Goal: Task Accomplishment & Management: Manage account settings

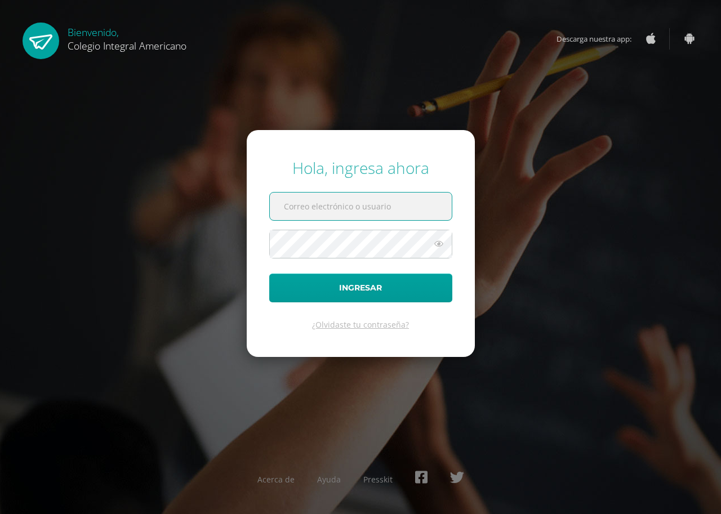
click at [377, 202] on input "text" at bounding box center [361, 207] width 182 height 28
type input "etul@integralamericano.edu.gt"
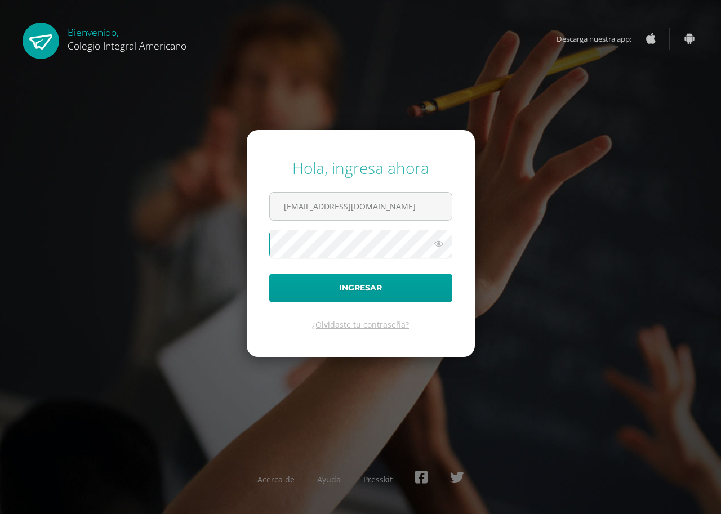
click at [269, 274] on button "Ingresar" at bounding box center [360, 288] width 183 height 29
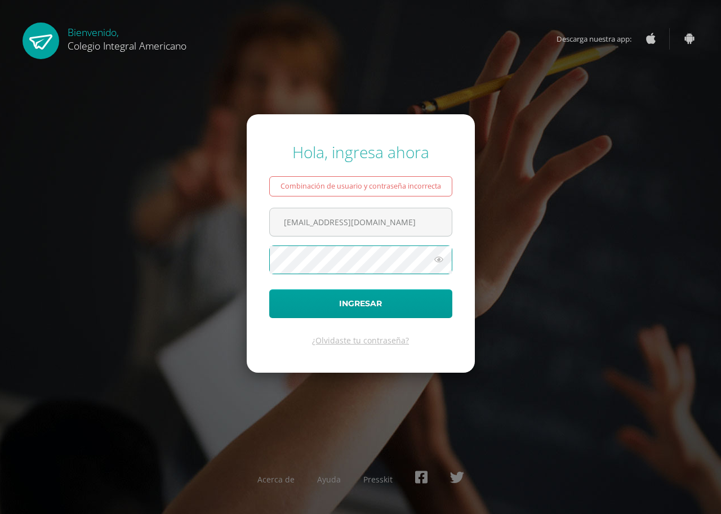
click at [269, 290] on button "Ingresar" at bounding box center [360, 304] width 183 height 29
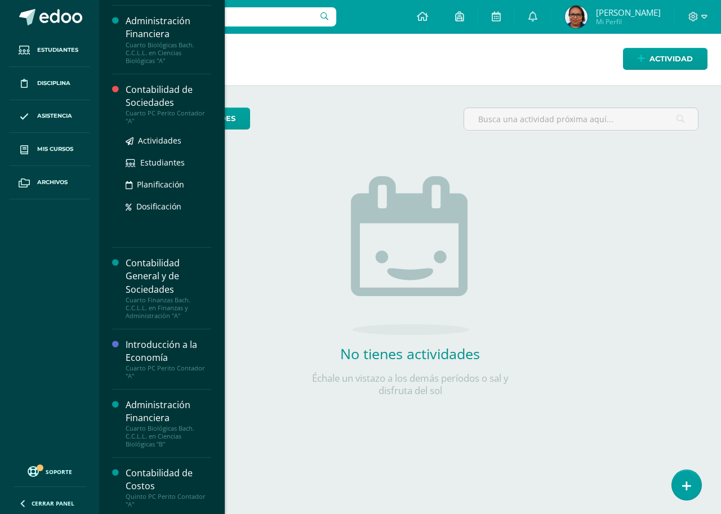
scroll to position [169, 0]
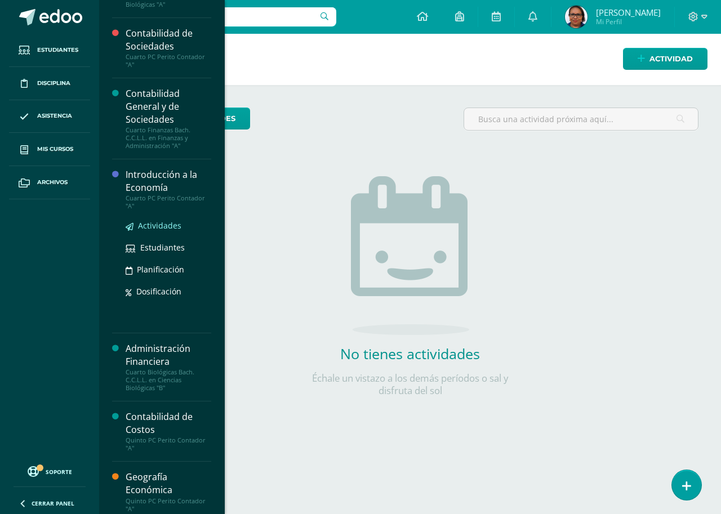
click at [161, 223] on span "Actividades" at bounding box center [159, 225] width 43 height 11
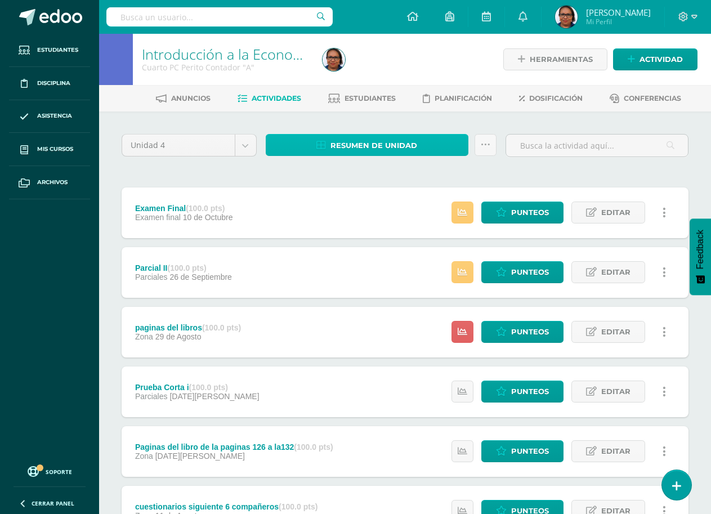
click at [402, 146] on span "Resumen de unidad" at bounding box center [374, 145] width 87 height 21
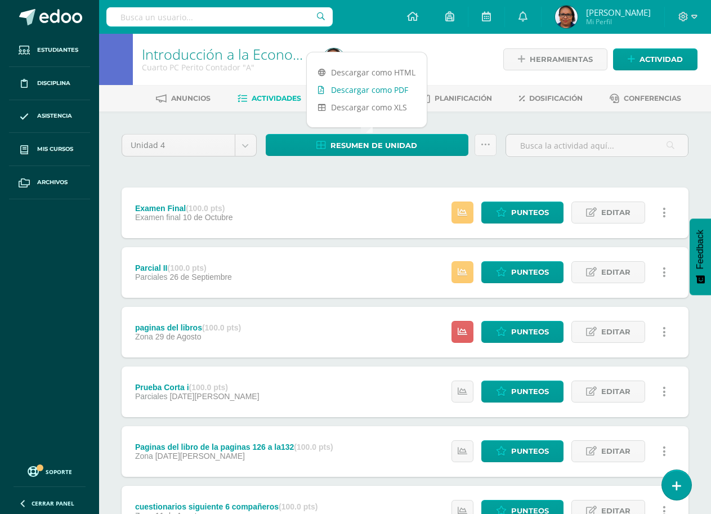
click at [399, 90] on link "Descargar como PDF" at bounding box center [367, 89] width 120 height 17
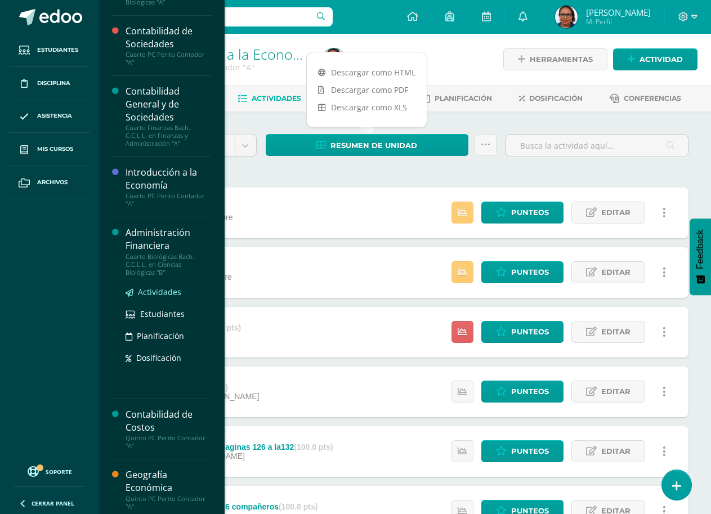
scroll to position [282, 0]
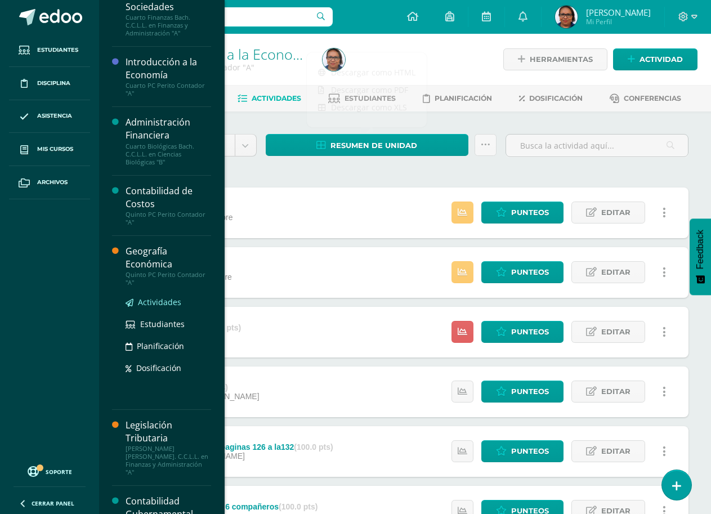
click at [162, 297] on span "Actividades" at bounding box center [159, 302] width 43 height 11
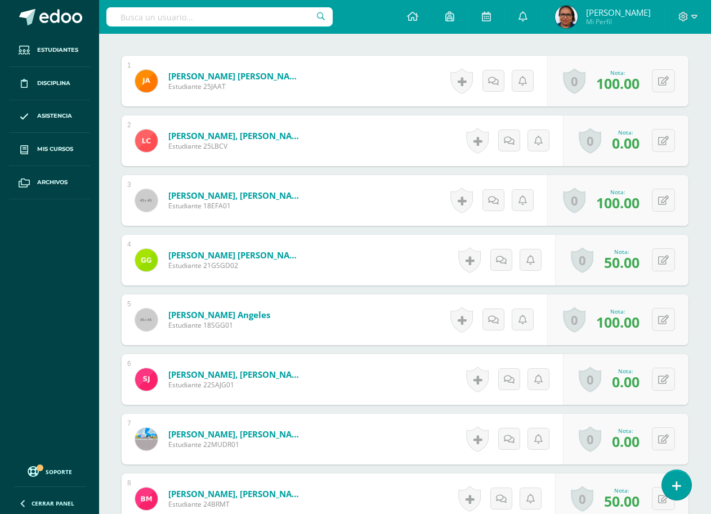
scroll to position [508, 0]
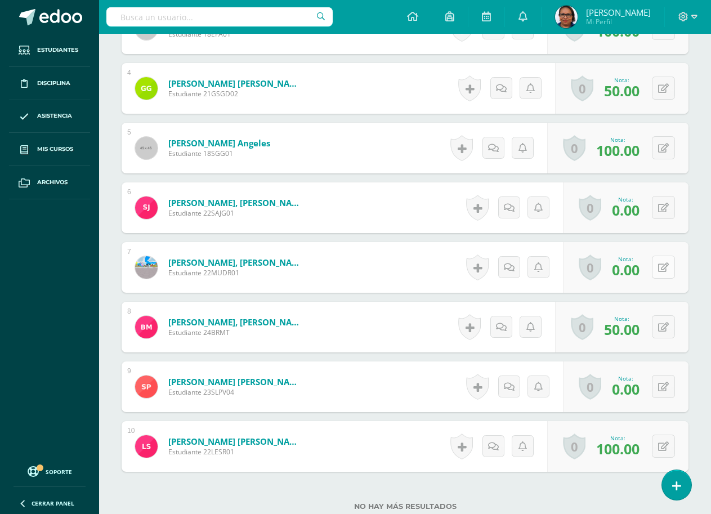
click at [668, 269] on icon at bounding box center [664, 268] width 11 height 10
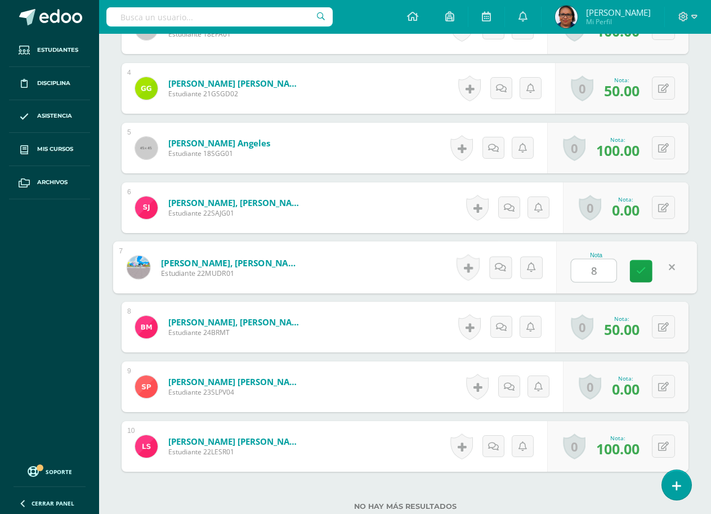
type input "80"
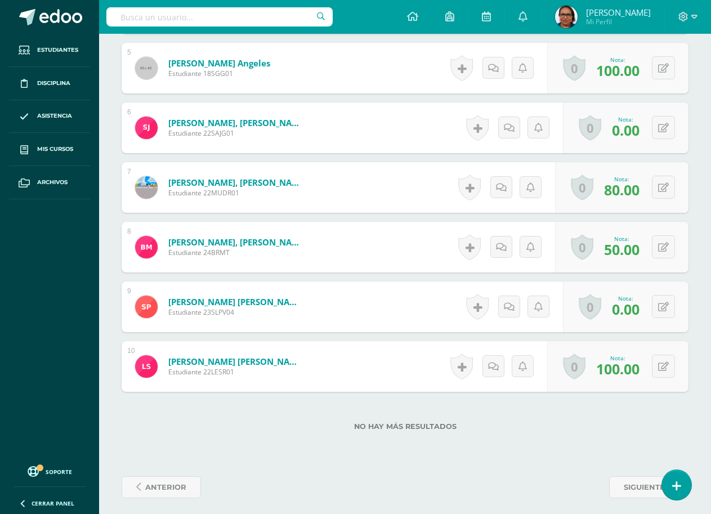
scroll to position [594, 0]
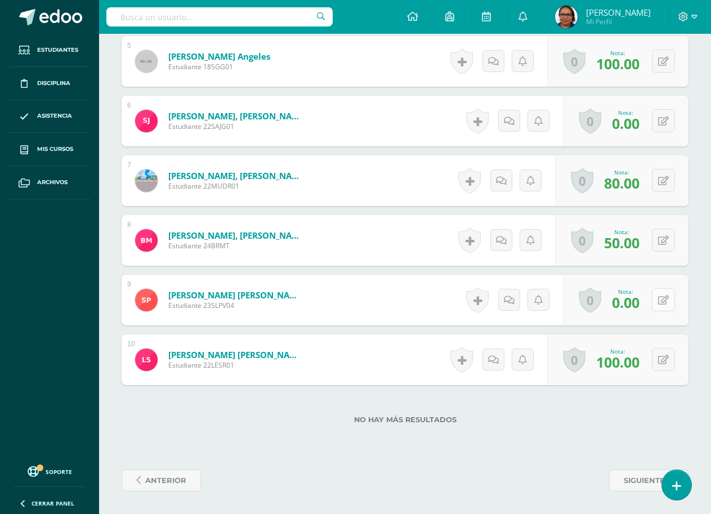
click at [664, 299] on button at bounding box center [663, 299] width 23 height 23
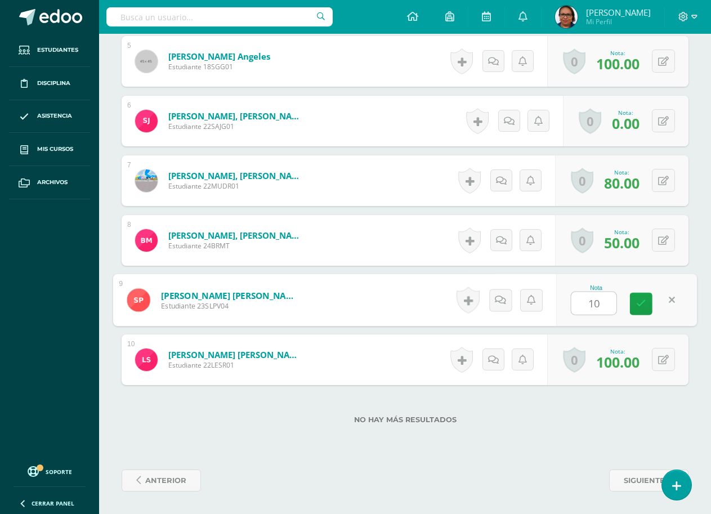
type input "100"
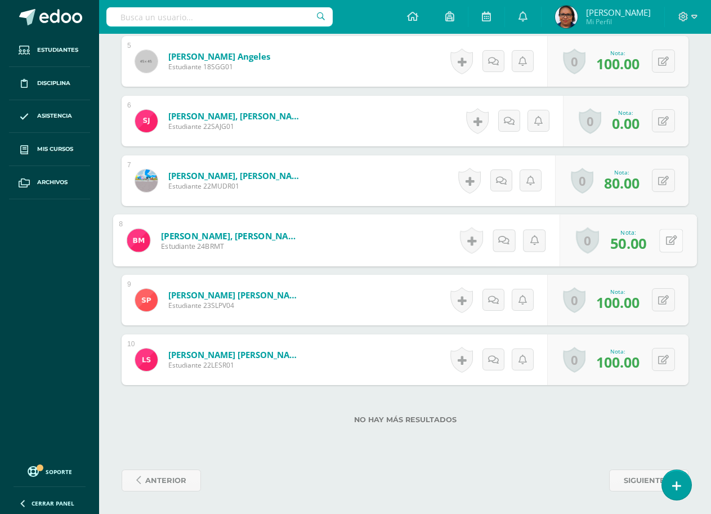
click at [667, 239] on icon at bounding box center [671, 240] width 11 height 10
type input "70"
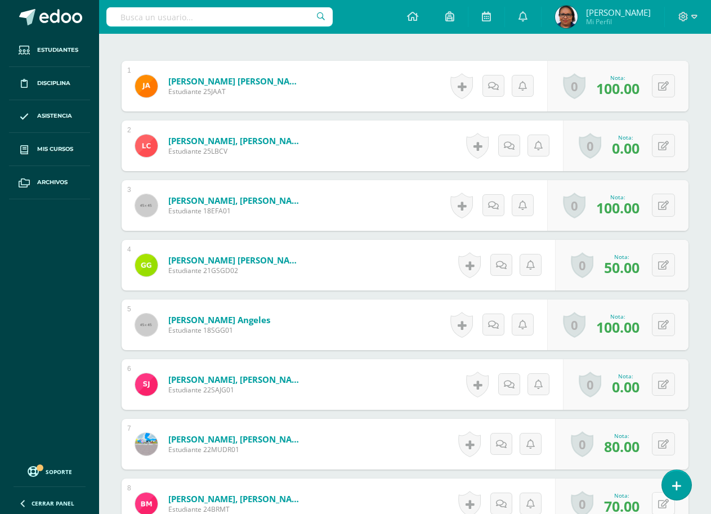
scroll to position [313, 0]
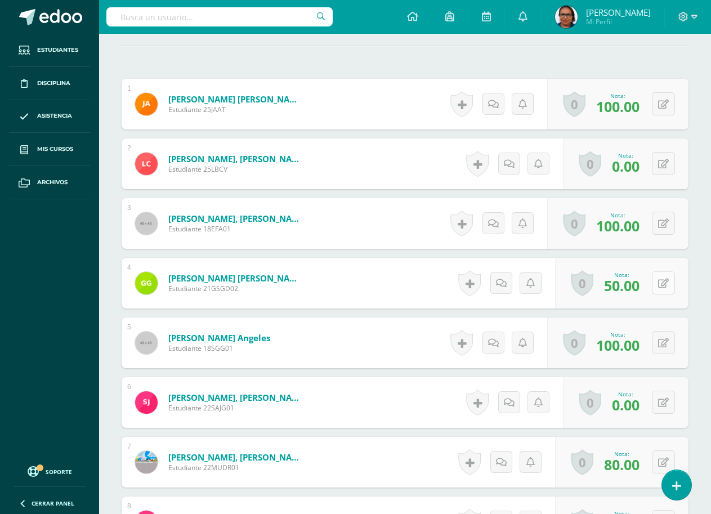
click at [662, 285] on button at bounding box center [663, 283] width 23 height 23
type input "100"
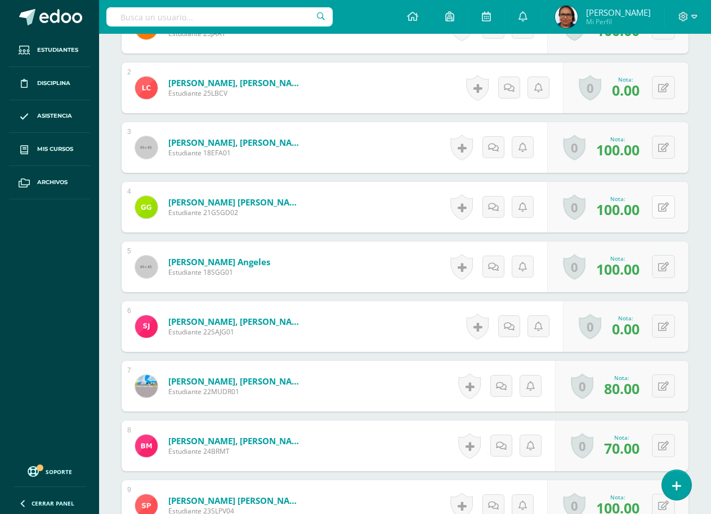
scroll to position [538, 0]
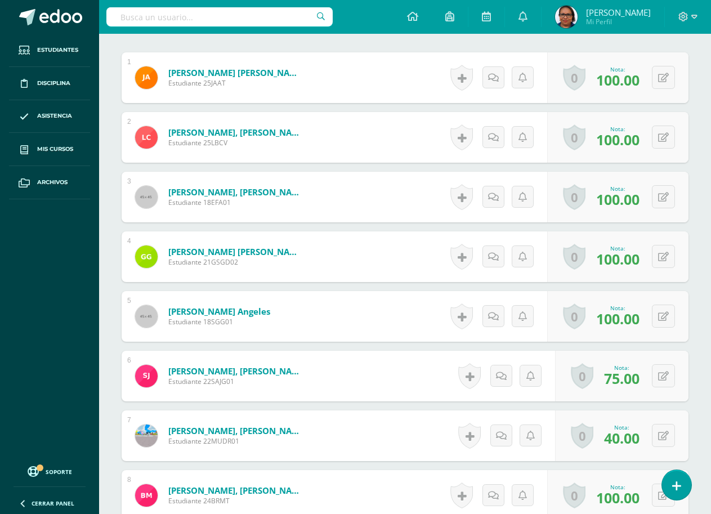
scroll to position [452, 0]
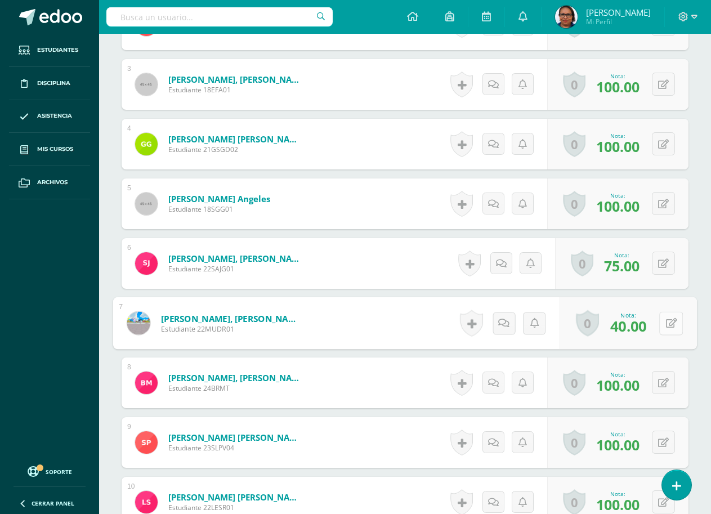
click at [666, 325] on icon at bounding box center [671, 323] width 11 height 10
type input "7"
type input "60"
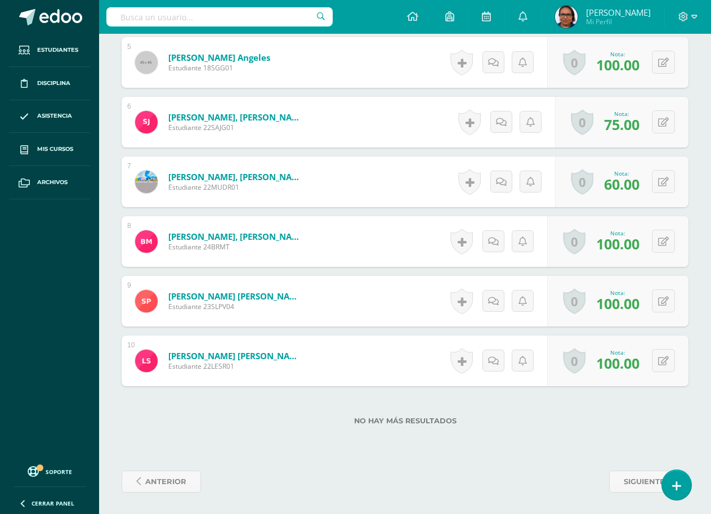
scroll to position [594, 0]
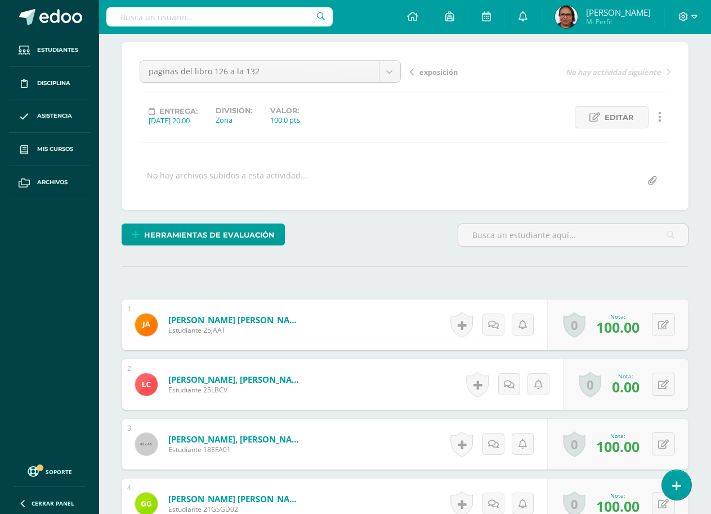
scroll to position [226, 0]
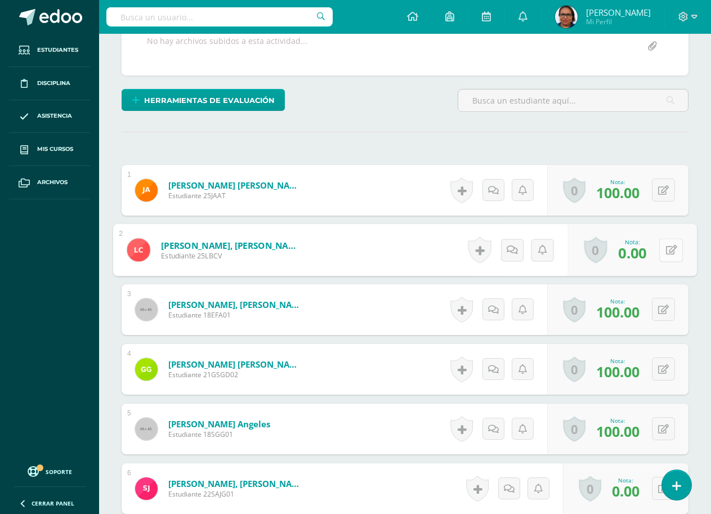
click at [661, 252] on button at bounding box center [672, 250] width 24 height 24
type input "40"
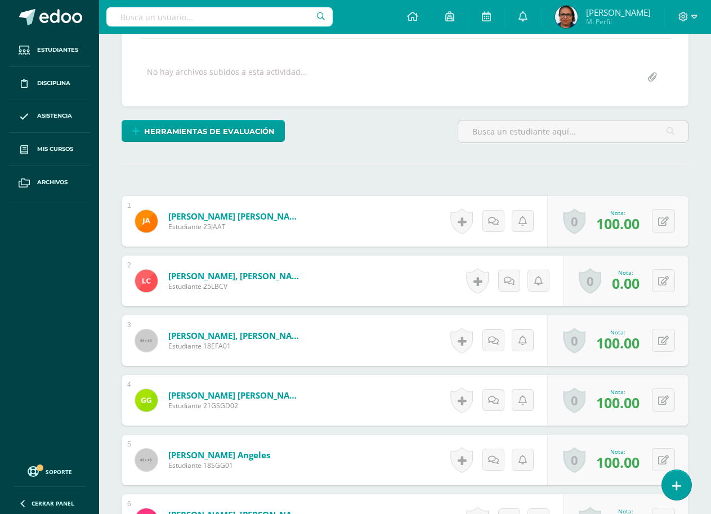
scroll to position [226, 0]
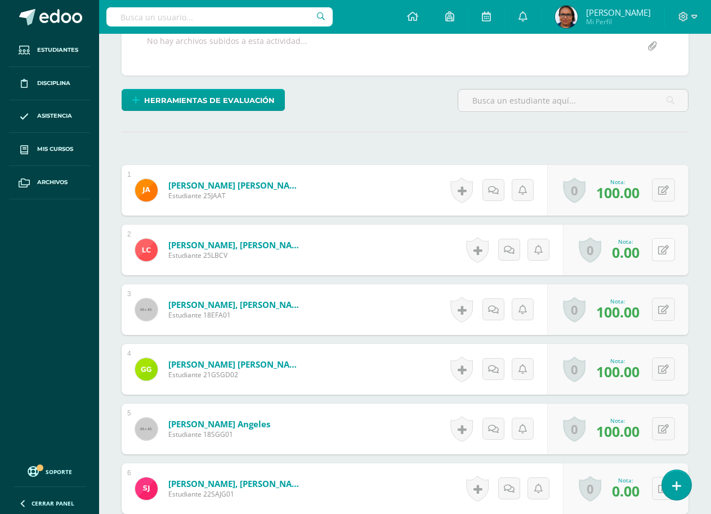
click at [669, 244] on button at bounding box center [663, 249] width 23 height 23
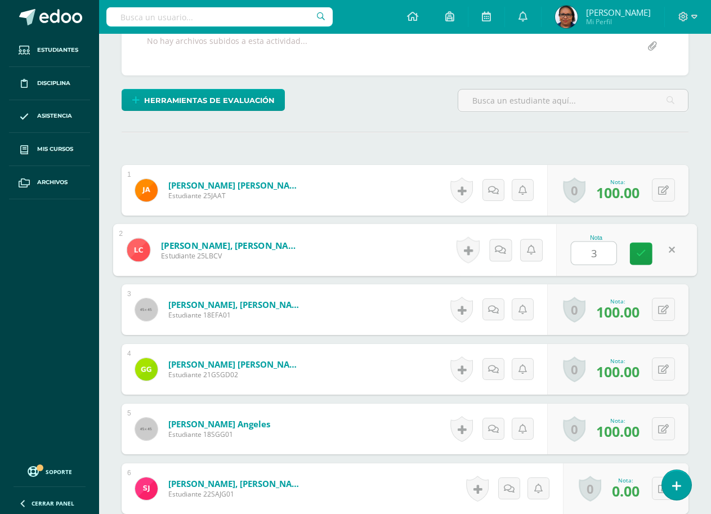
type input "30"
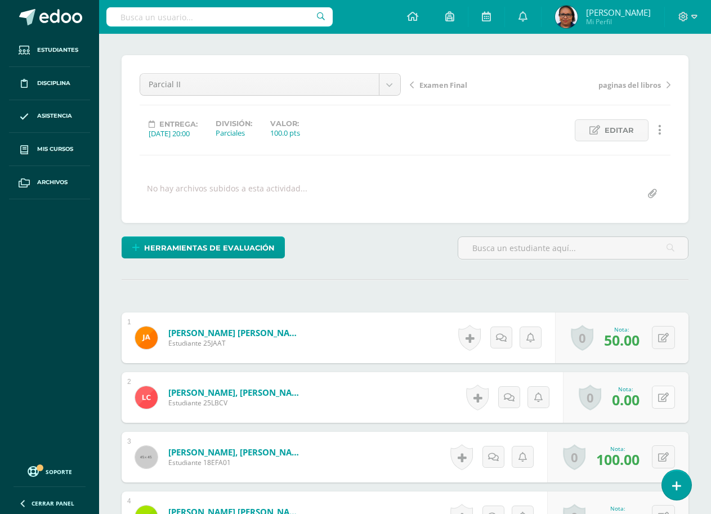
scroll to position [79, 0]
click at [664, 399] on button at bounding box center [663, 396] width 23 height 23
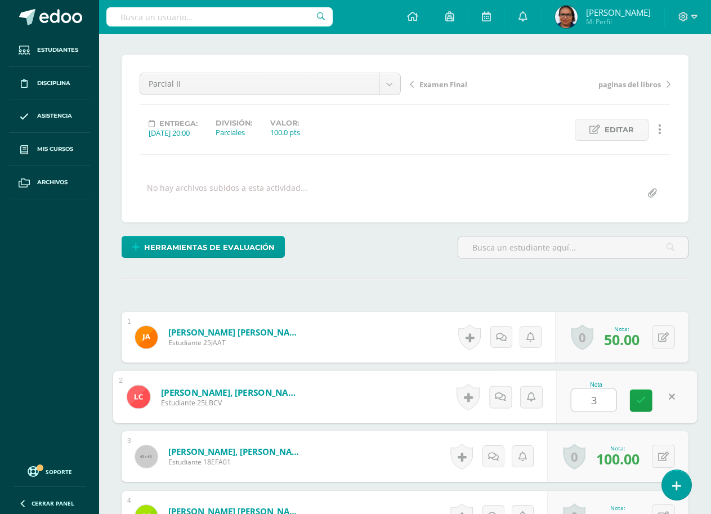
type input "30"
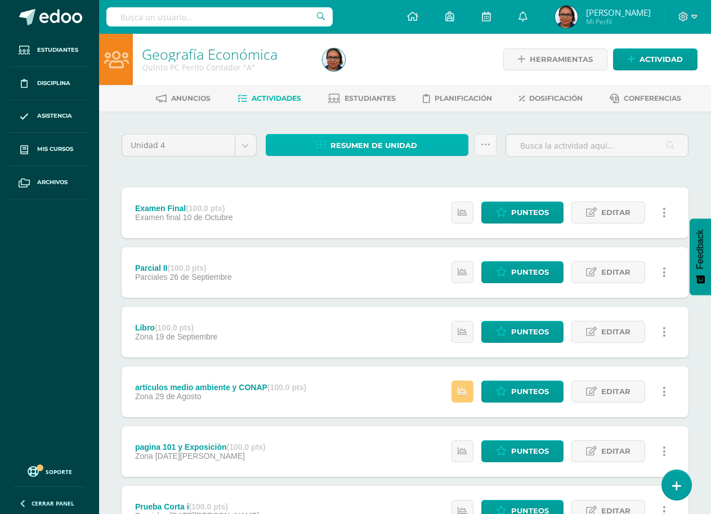
click at [359, 148] on span "Resumen de unidad" at bounding box center [374, 145] width 87 height 21
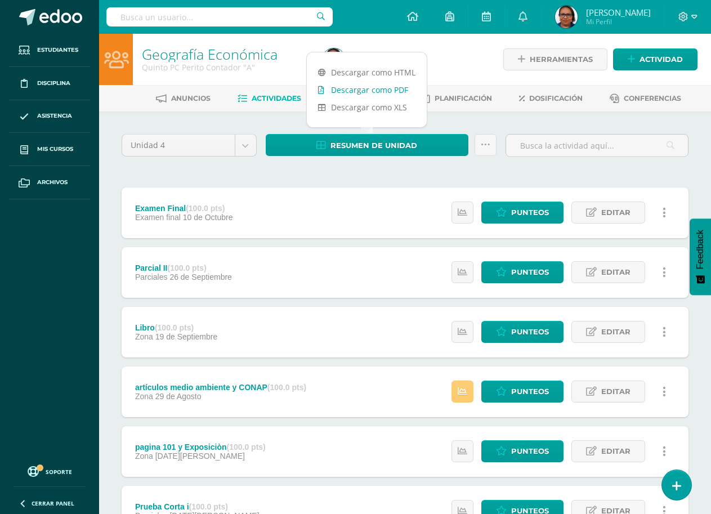
click at [373, 91] on link "Descargar como PDF" at bounding box center [367, 89] width 120 height 17
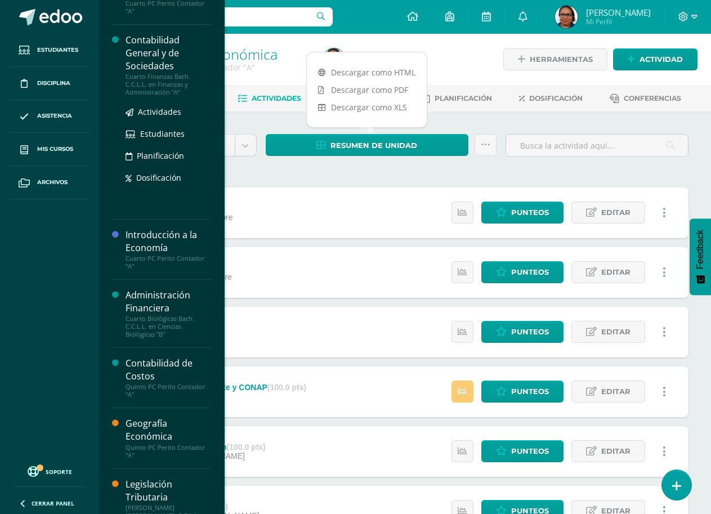
scroll to position [282, 0]
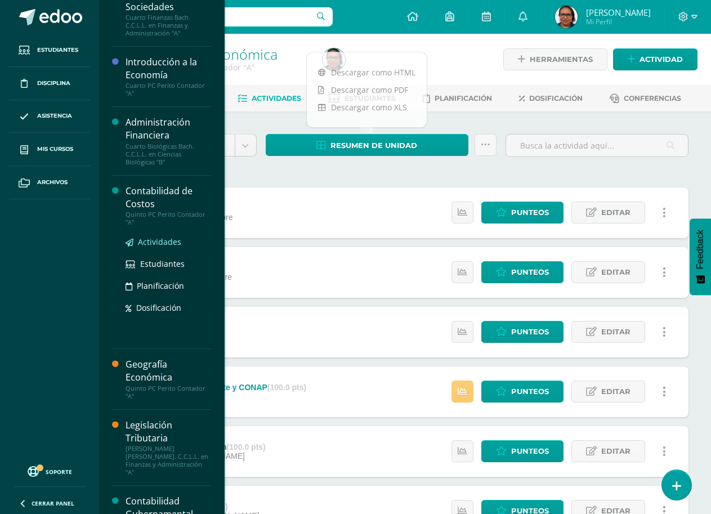
click at [150, 238] on span "Actividades" at bounding box center [159, 242] width 43 height 11
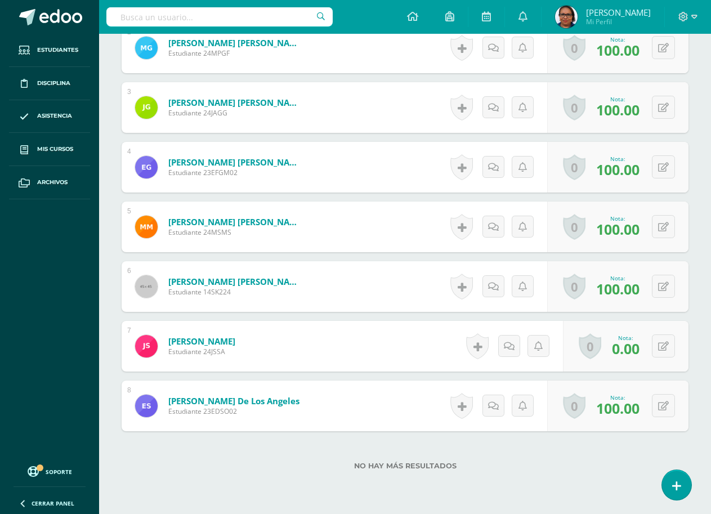
scroll to position [475, 0]
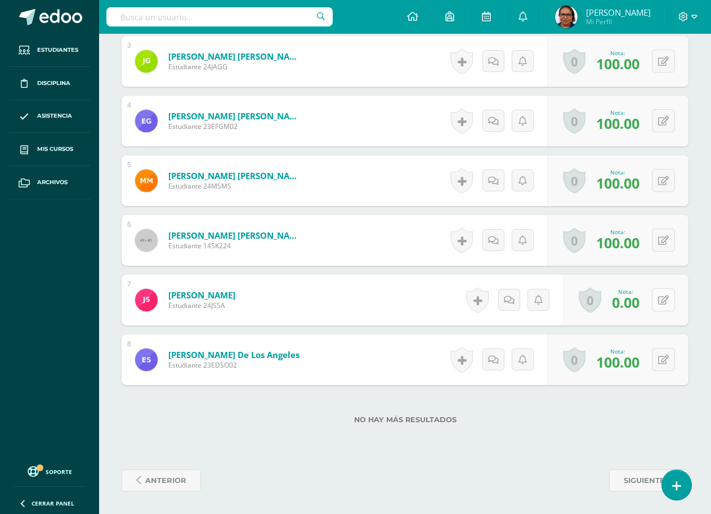
click at [660, 303] on button at bounding box center [663, 299] width 23 height 23
type input "100"
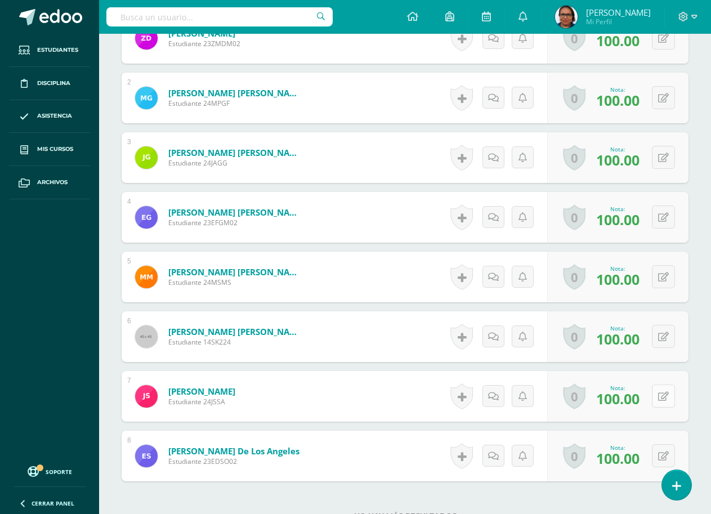
scroll to position [250, 0]
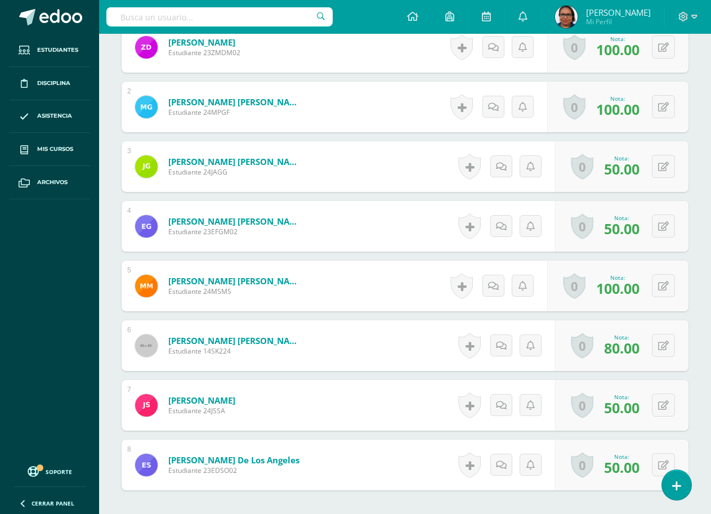
scroll to position [475, 0]
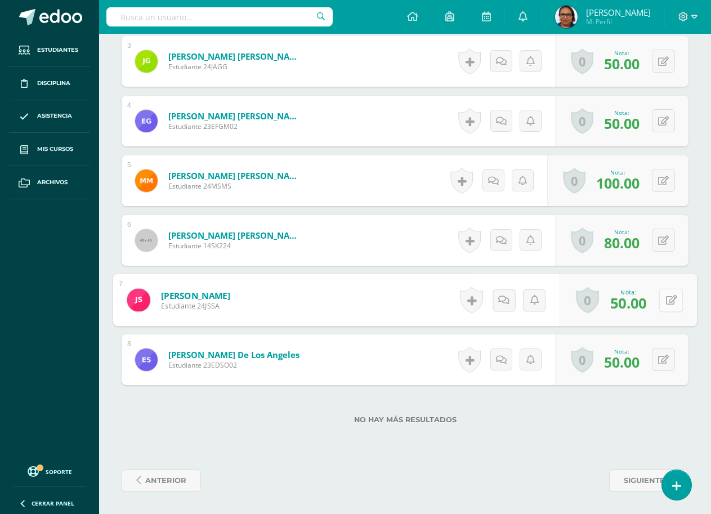
click at [668, 303] on icon at bounding box center [671, 300] width 11 height 10
type input "100"
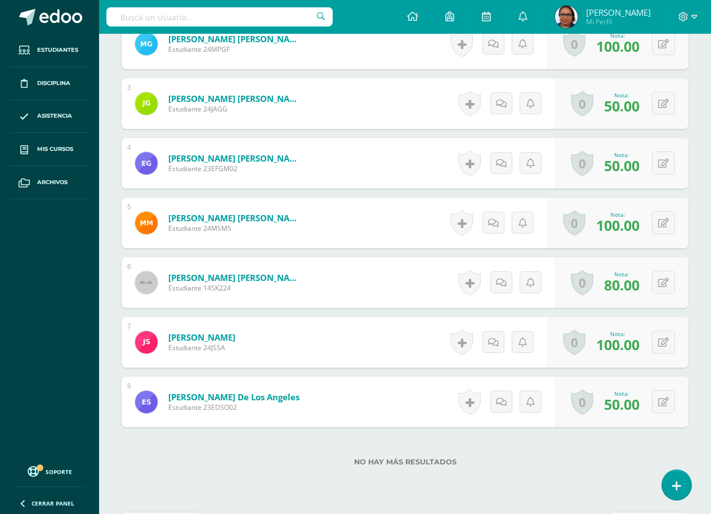
scroll to position [362, 0]
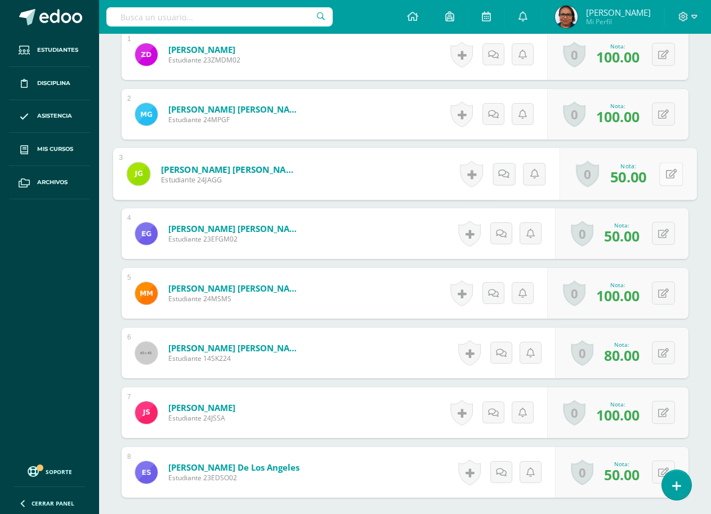
click at [664, 175] on button at bounding box center [672, 174] width 24 height 24
type input "100"
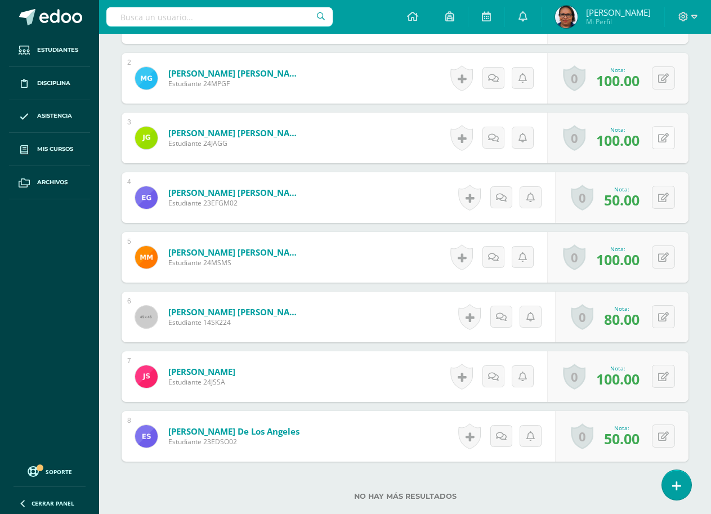
scroll to position [419, 0]
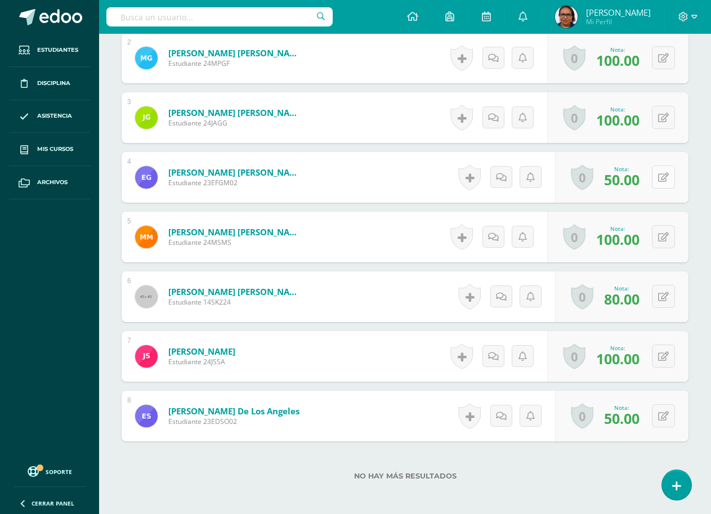
click at [664, 174] on button at bounding box center [663, 177] width 23 height 23
type input "70"
click at [666, 421] on button at bounding box center [663, 415] width 23 height 23
type input "70"
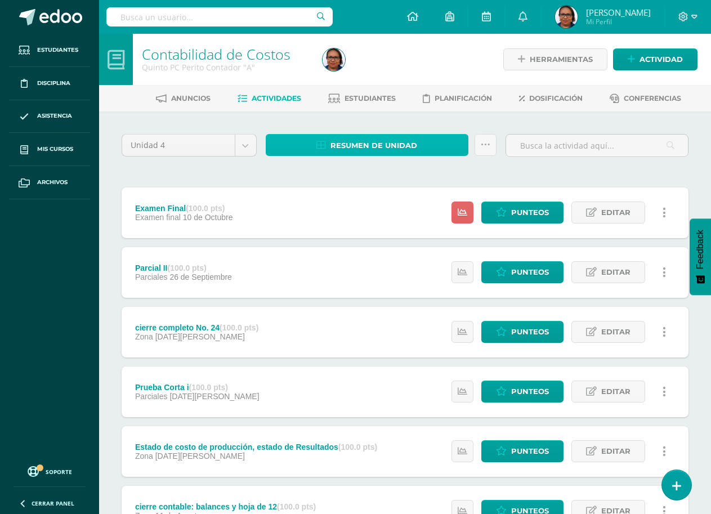
click at [381, 147] on span "Resumen de unidad" at bounding box center [374, 145] width 87 height 21
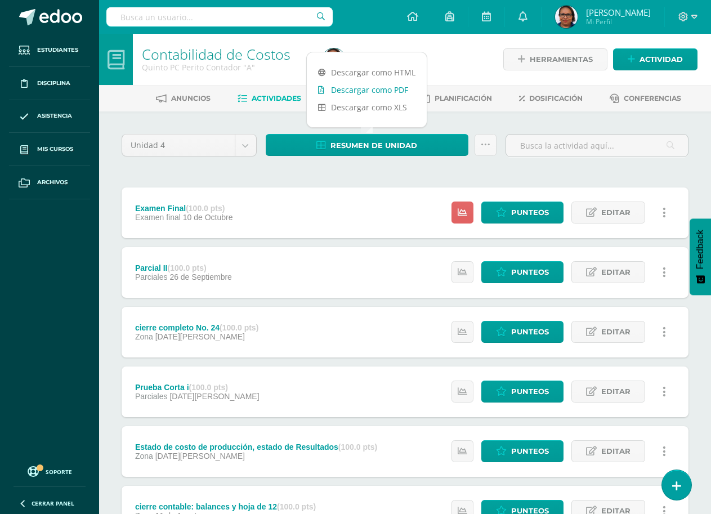
click at [380, 86] on link "Descargar como PDF" at bounding box center [367, 89] width 120 height 17
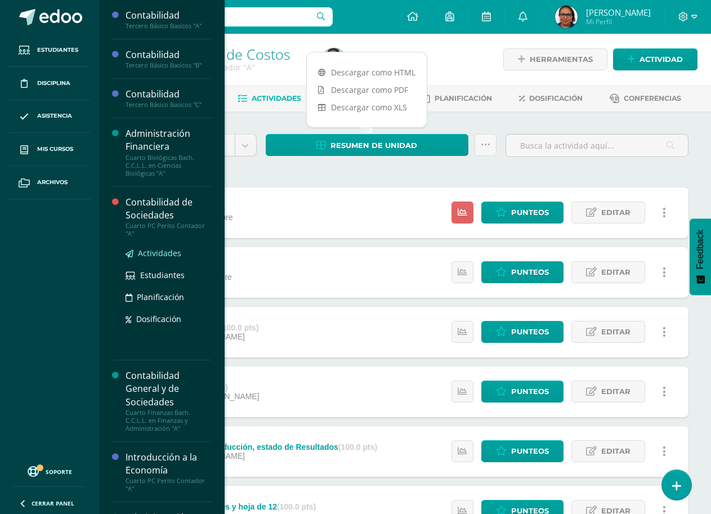
click at [161, 252] on span "Actividades" at bounding box center [159, 253] width 43 height 11
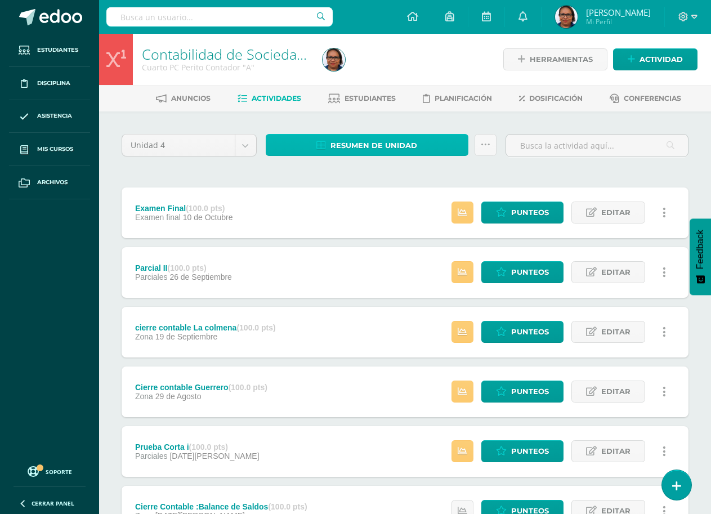
click at [407, 142] on span "Resumen de unidad" at bounding box center [374, 145] width 87 height 21
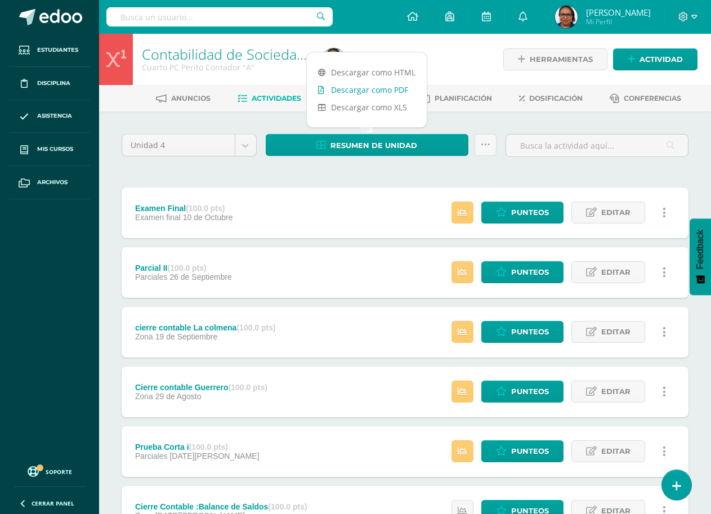
click at [400, 90] on link "Descargar como PDF" at bounding box center [367, 89] width 120 height 17
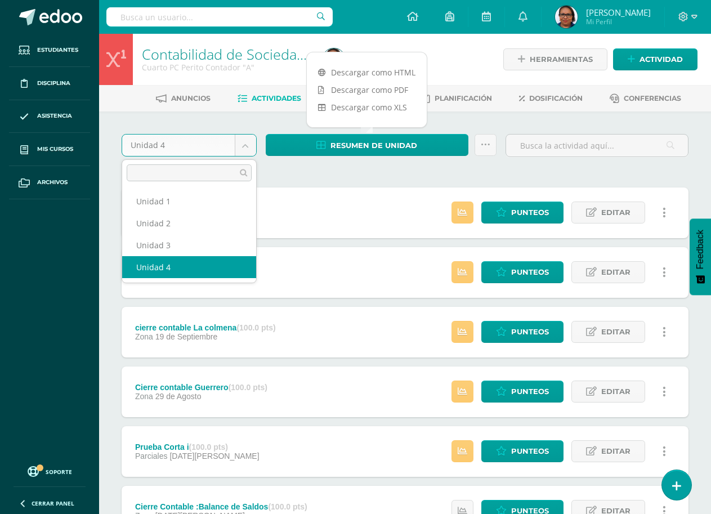
click at [240, 146] on body "Estudiantes Disciplina Asistencia Mis cursos Archivos Soporte Ayuda Reportar un…" at bounding box center [355, 423] width 711 height 847
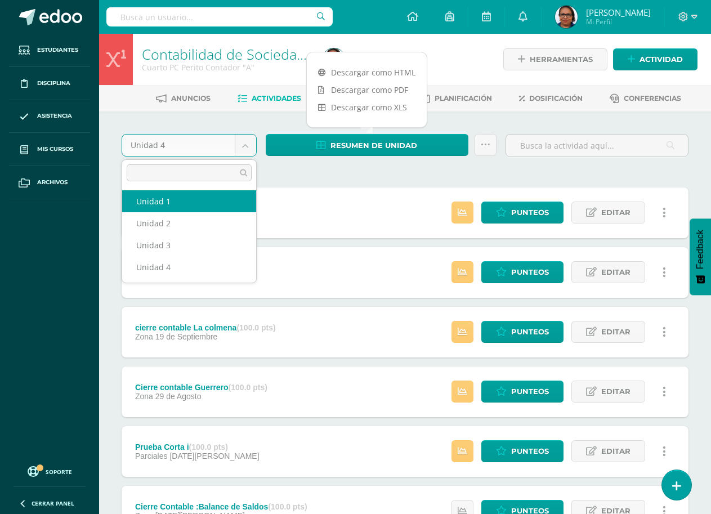
select select "Unidad 1"
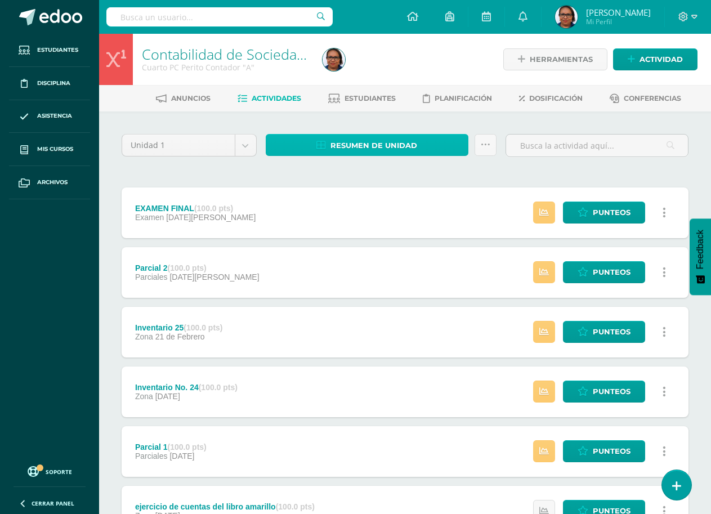
click at [399, 137] on span "Resumen de unidad" at bounding box center [374, 145] width 87 height 21
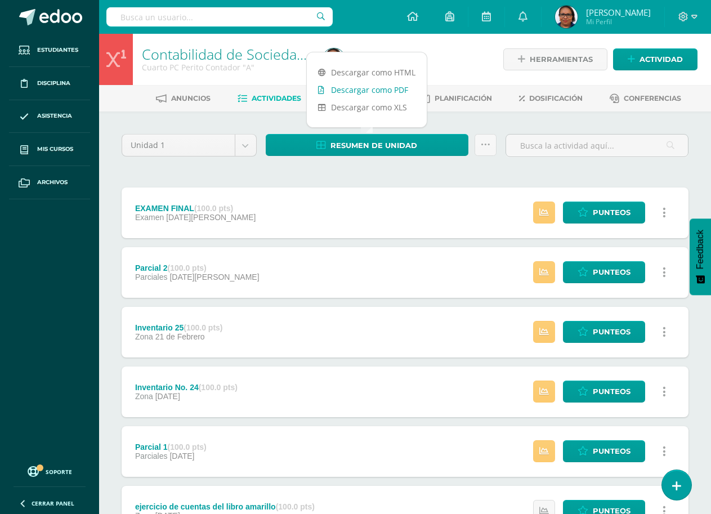
click at [406, 90] on link "Descargar como PDF" at bounding box center [367, 89] width 120 height 17
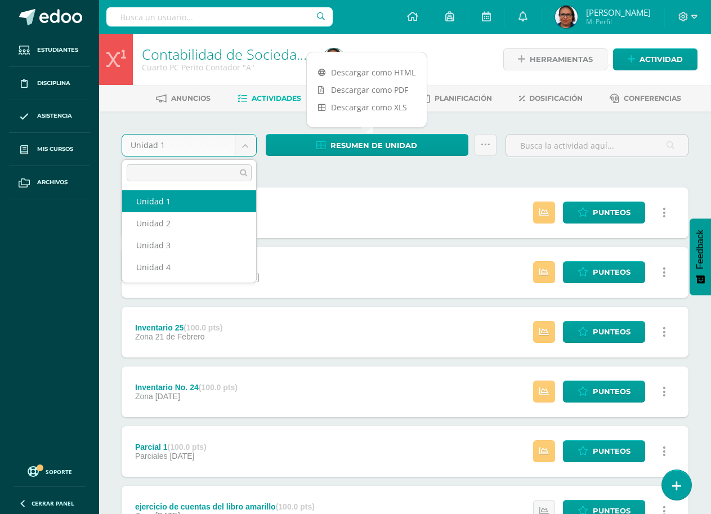
click at [248, 146] on body "Estudiantes Disciplina Asistencia Mis cursos Archivos Soporte Ayuda Reportar un…" at bounding box center [355, 365] width 711 height 731
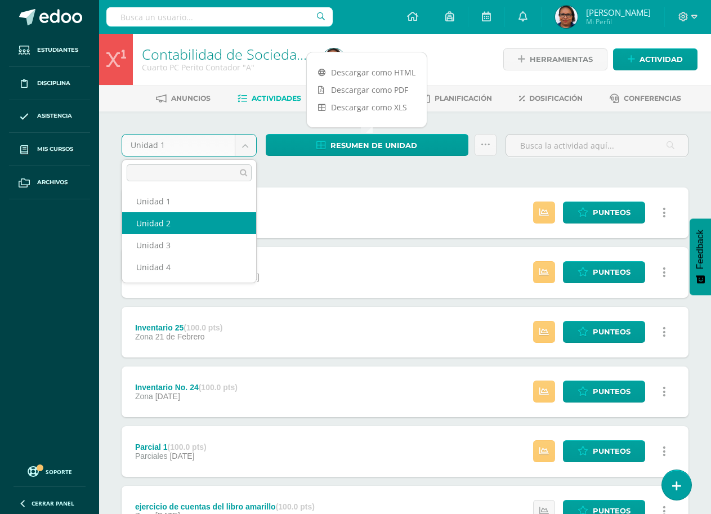
select select "Unidad 2"
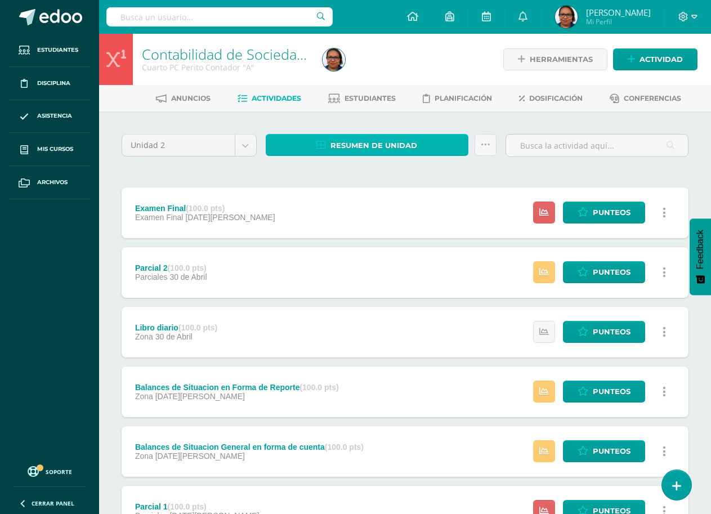
click at [380, 148] on span "Resumen de unidad" at bounding box center [374, 145] width 87 height 21
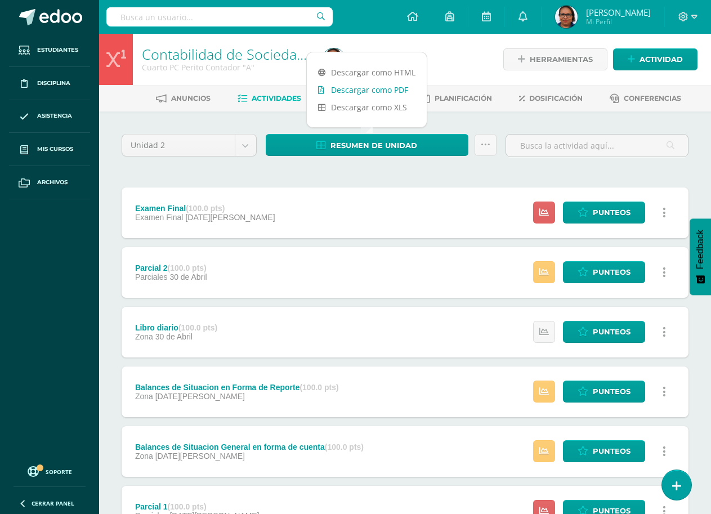
click at [381, 89] on link "Descargar como PDF" at bounding box center [367, 89] width 120 height 17
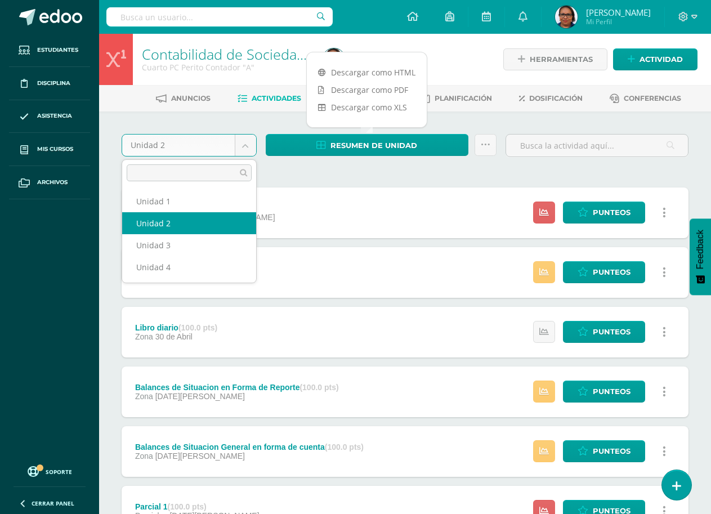
click at [242, 150] on body "Estudiantes Disciplina Asistencia Mis cursos Archivos Soporte Ayuda Reportar un…" at bounding box center [355, 395] width 711 height 791
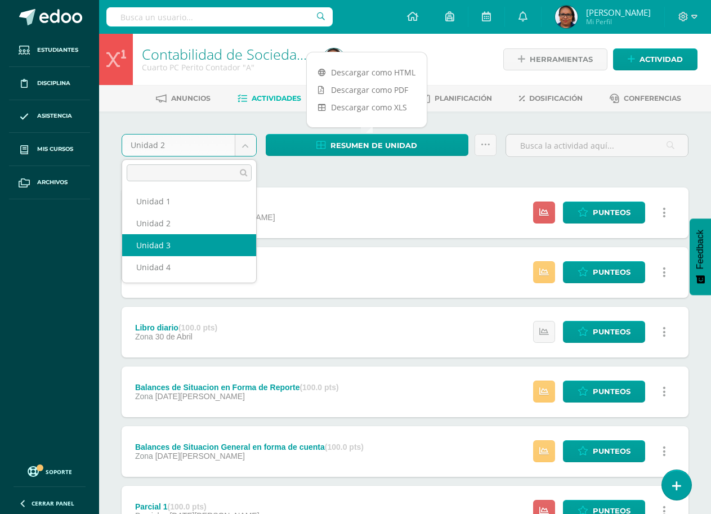
select select "Unidad 3"
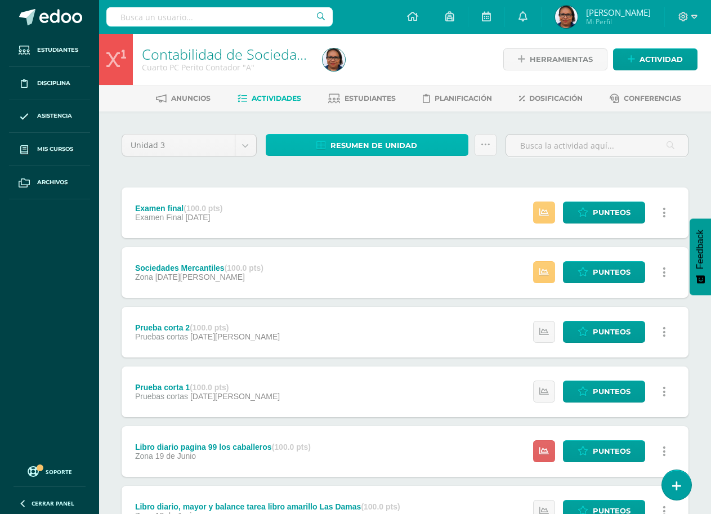
click at [346, 145] on span "Resumen de unidad" at bounding box center [374, 145] width 87 height 21
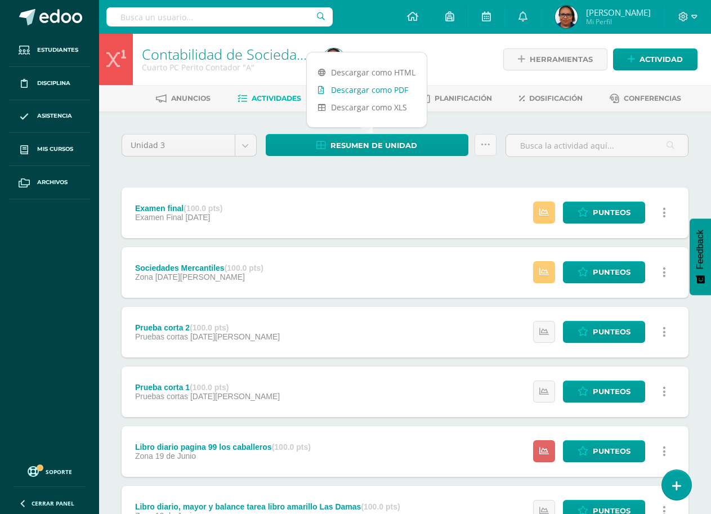
click at [381, 90] on link "Descargar como PDF" at bounding box center [367, 89] width 120 height 17
click at [272, 182] on div "Unidad 3 Unidad 1 Unidad 2 Unidad 3 Unidad 4 Resumen de unidad Enviar punteos a…" at bounding box center [405, 421] width 576 height 575
